Goal: Information Seeking & Learning: Learn about a topic

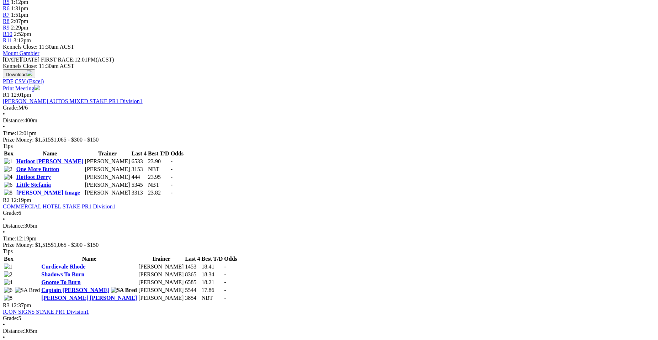
scroll to position [237, 0]
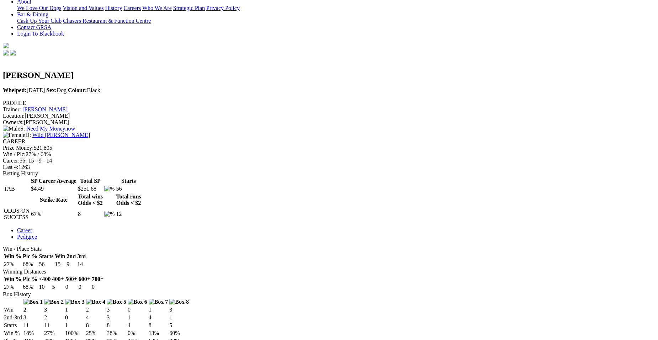
scroll to position [132, 0]
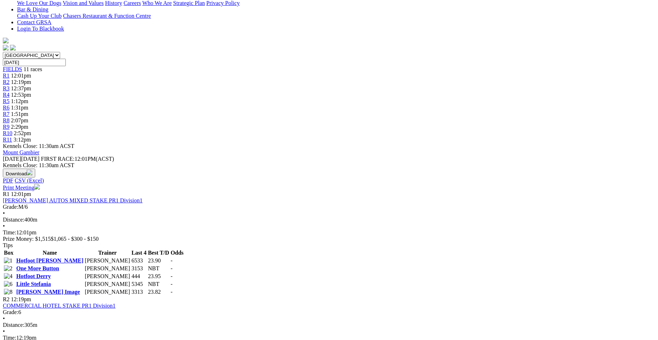
scroll to position [194, 0]
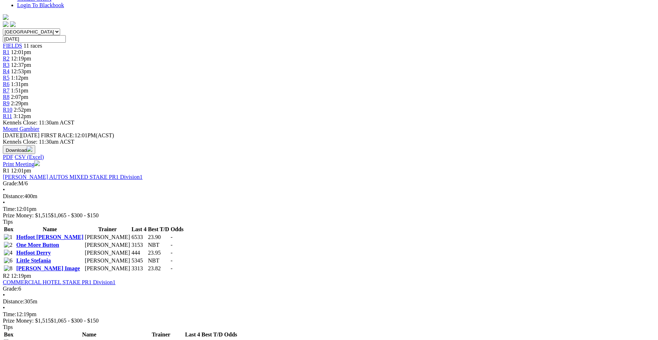
scroll to position [232, 0]
